Goal: Transaction & Acquisition: Obtain resource

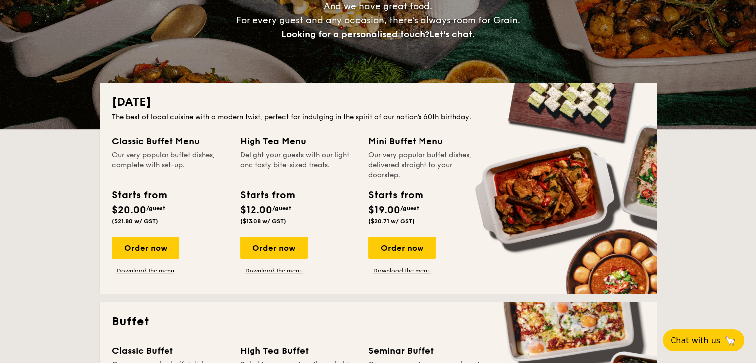
scroll to position [348, 0]
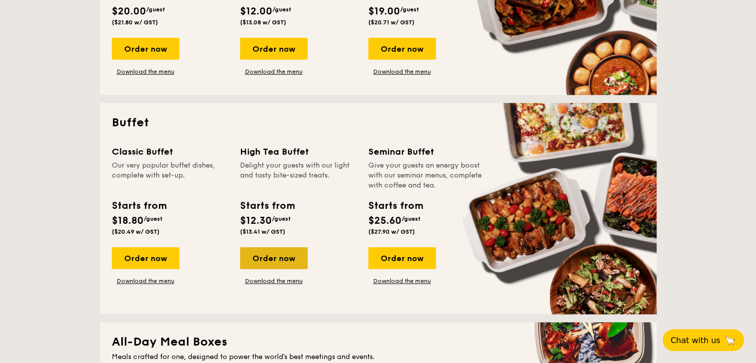
click at [278, 261] on div "Order now" at bounding box center [274, 258] width 68 height 22
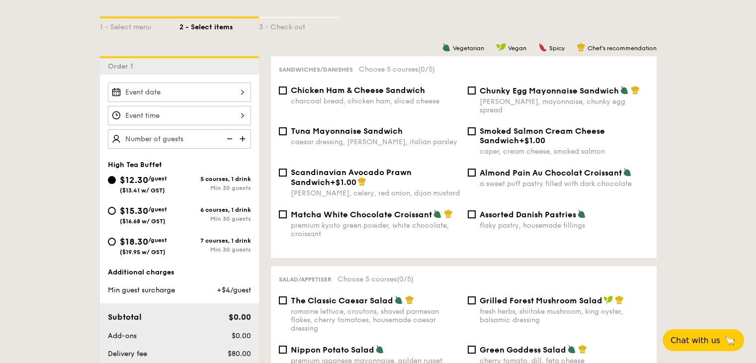
scroll to position [249, 0]
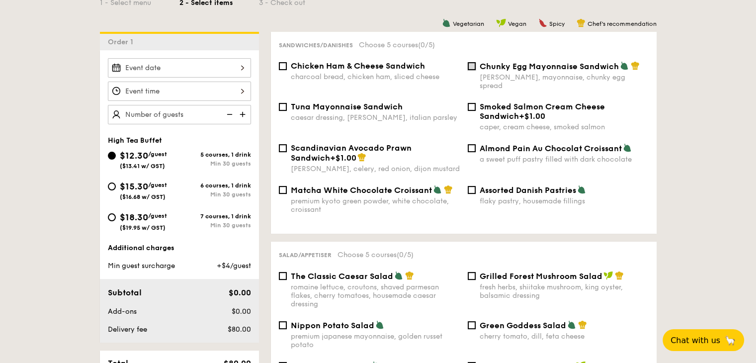
click at [473, 66] on input "Chunky Egg Mayonnaise Sandwich dijon mustard, mayonnaise, chunky egg spread" at bounding box center [472, 66] width 8 height 8
checkbox input "true"
click at [279, 186] on input "Matcha White Chocolate Croissant premium kyoto green powder, white chocolate, c…" at bounding box center [283, 190] width 8 height 8
checkbox input "true"
click at [282, 144] on input "Scandinavian Avocado Prawn Sandwich +$1.00 dill, celery, red onion, dijon musta…" at bounding box center [283, 148] width 8 height 8
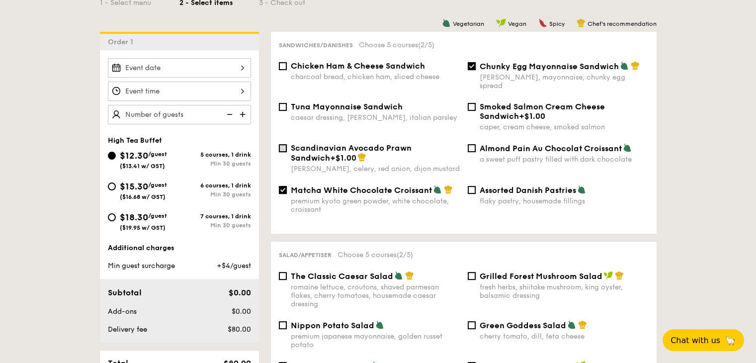
checkbox input "true"
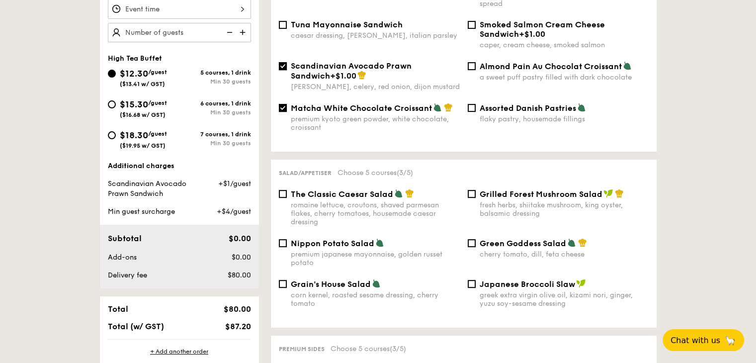
scroll to position [348, 0]
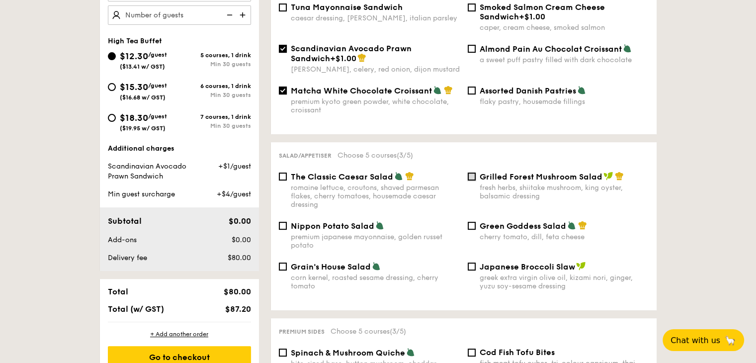
click at [474, 174] on input "Grilled Forest Mushroom Salad fresh herbs, shiitake mushroom, king oyster, bals…" at bounding box center [472, 177] width 8 height 8
checkbox input "true"
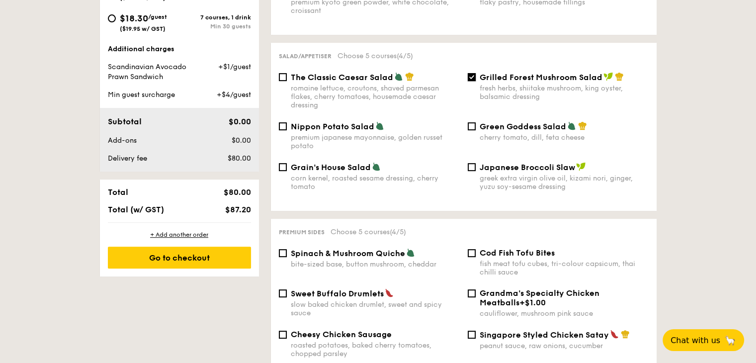
scroll to position [199, 0]
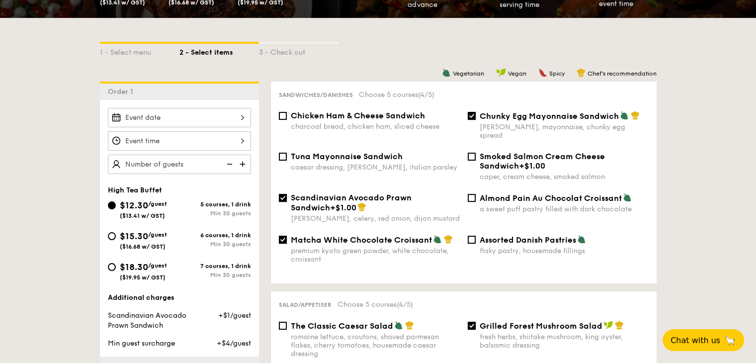
click at [292, 193] on span "Scandinavian Avocado Prawn Sandwich" at bounding box center [351, 202] width 121 height 19
click at [287, 194] on input "Scandinavian Avocado Prawn Sandwich +$1.00 dill, celery, red onion, dijon musta…" at bounding box center [283, 198] width 8 height 8
checkbox input "false"
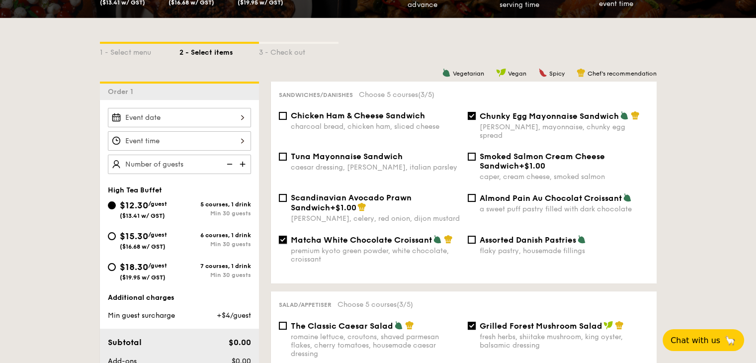
click at [283, 236] on input "Matcha White Chocolate Croissant premium kyoto green powder, white chocolate, c…" at bounding box center [283, 240] width 8 height 8
checkbox input "false"
click at [470, 118] on input "Chunky Egg Mayonnaise Sandwich dijon mustard, mayonnaise, chunky egg spread" at bounding box center [472, 116] width 8 height 8
checkbox input "false"
click at [288, 193] on div "Scandinavian Avocado Prawn Sandwich +$1.00 dill, celery, red onion, dijon musta…" at bounding box center [369, 208] width 189 height 30
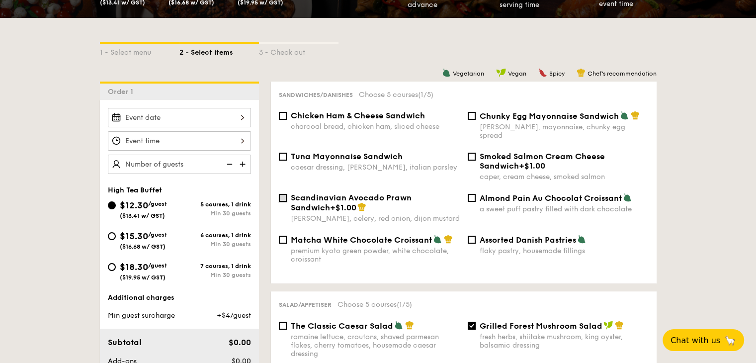
click at [281, 194] on input "Scandinavian Avocado Prawn Sandwich +$1.00 dill, celery, red onion, dijon musta…" at bounding box center [283, 198] width 8 height 8
checkbox input "true"
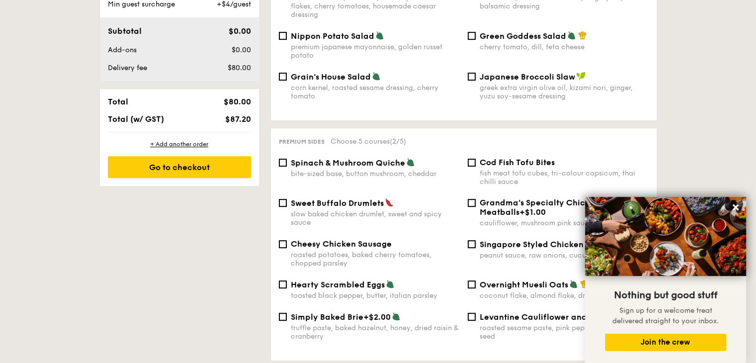
scroll to position [497, 0]
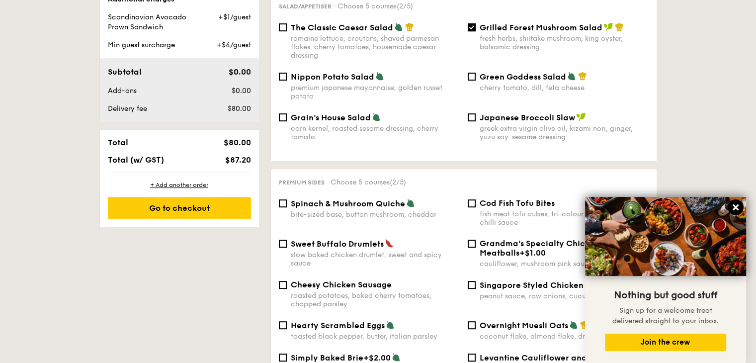
click at [736, 205] on icon at bounding box center [735, 207] width 9 height 9
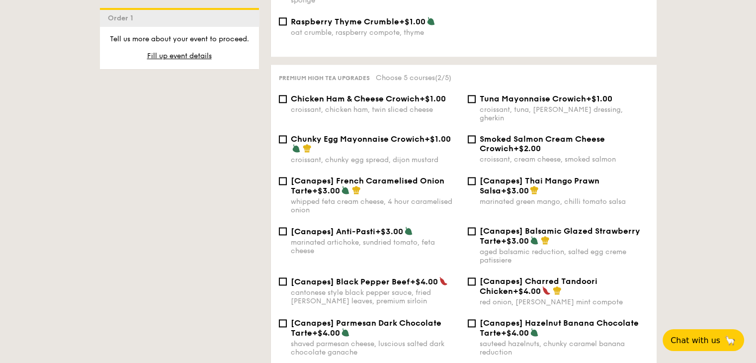
scroll to position [1293, 0]
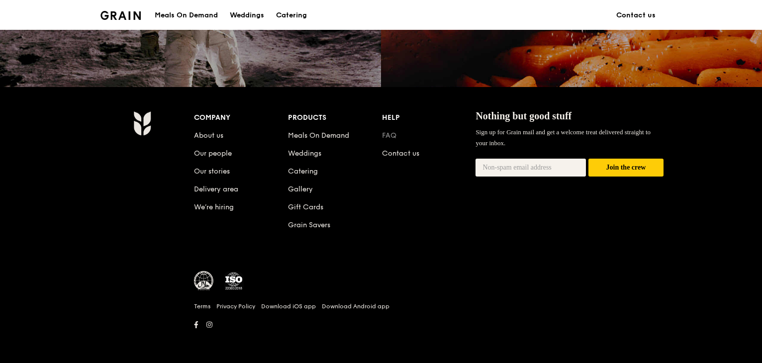
click at [388, 136] on link "FAQ" at bounding box center [389, 135] width 14 height 8
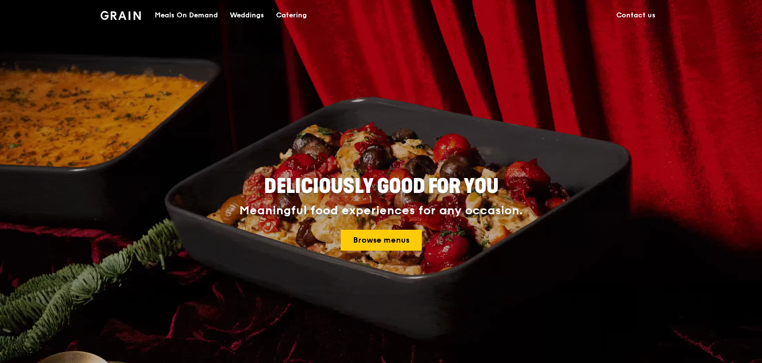
click at [294, 9] on div "Catering" at bounding box center [291, 15] width 31 height 30
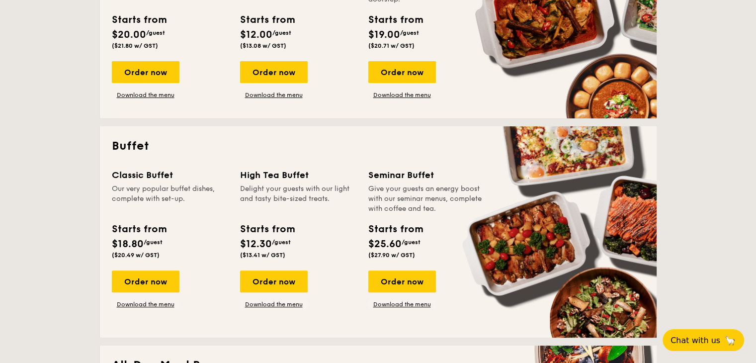
scroll to position [348, 0]
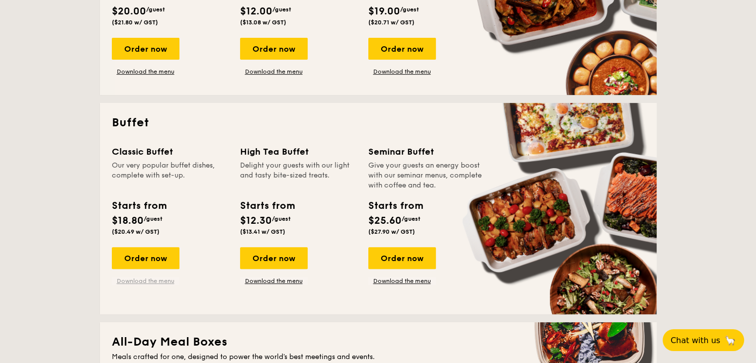
click at [160, 281] on link "Download the menu" at bounding box center [146, 281] width 68 height 8
